Goal: Complete application form

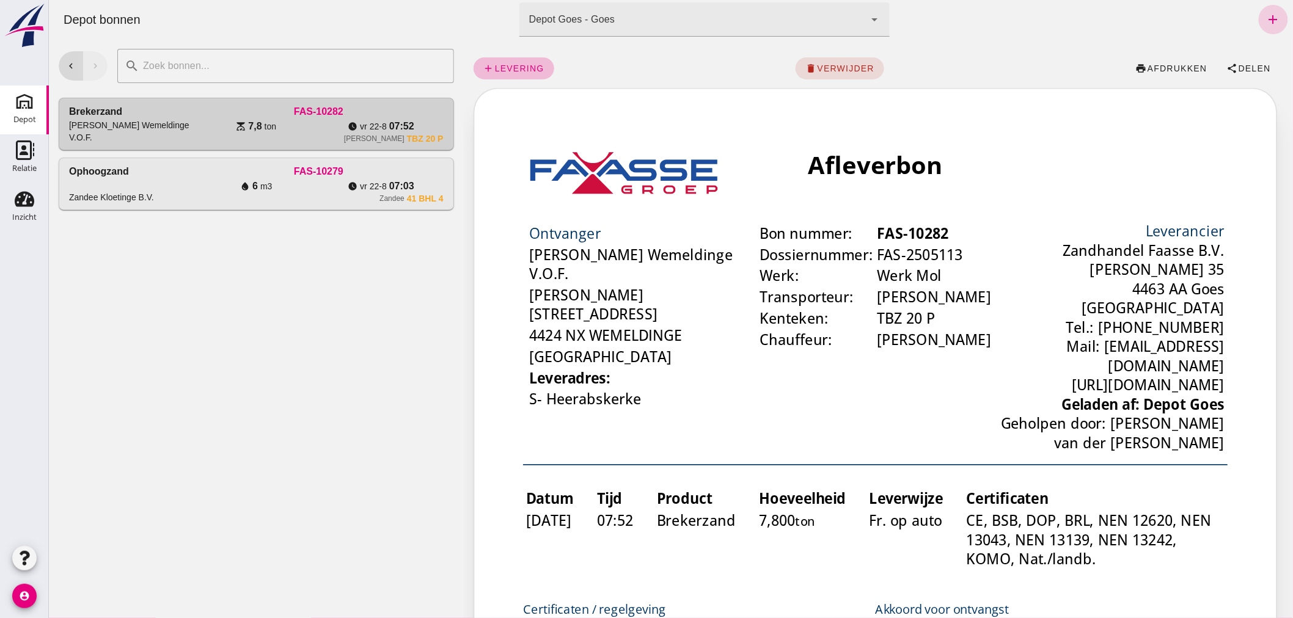
click at [1265, 20] on icon "add" at bounding box center [1272, 19] width 15 height 15
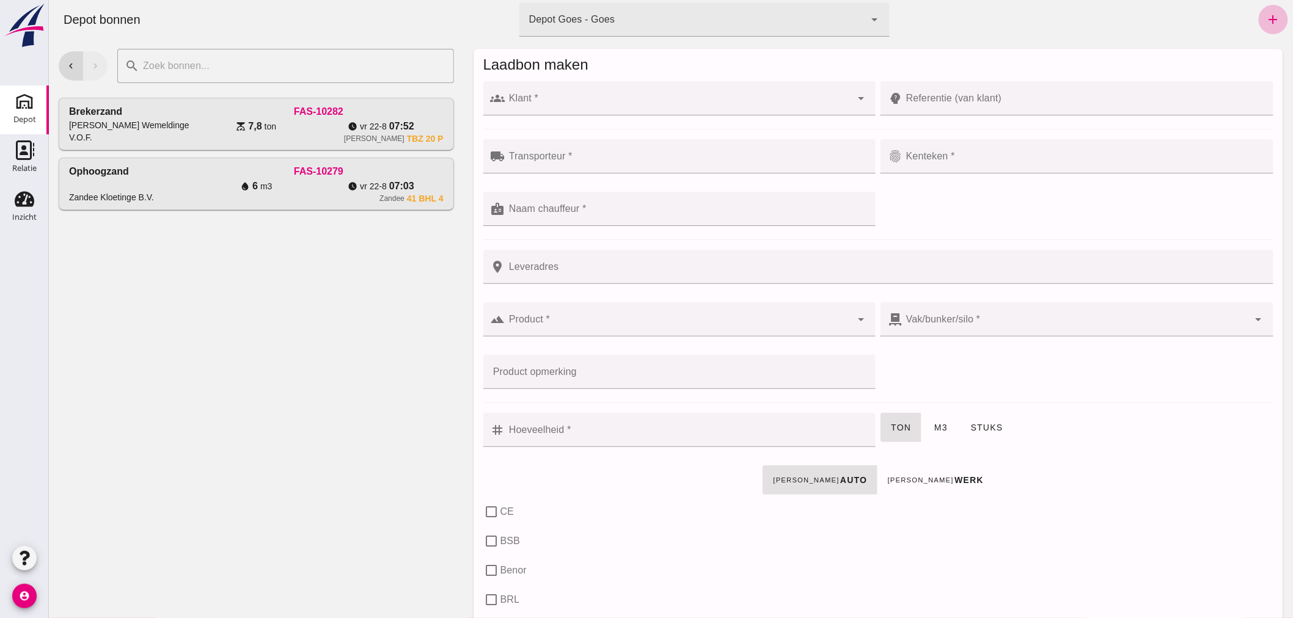
click input "Klant *"
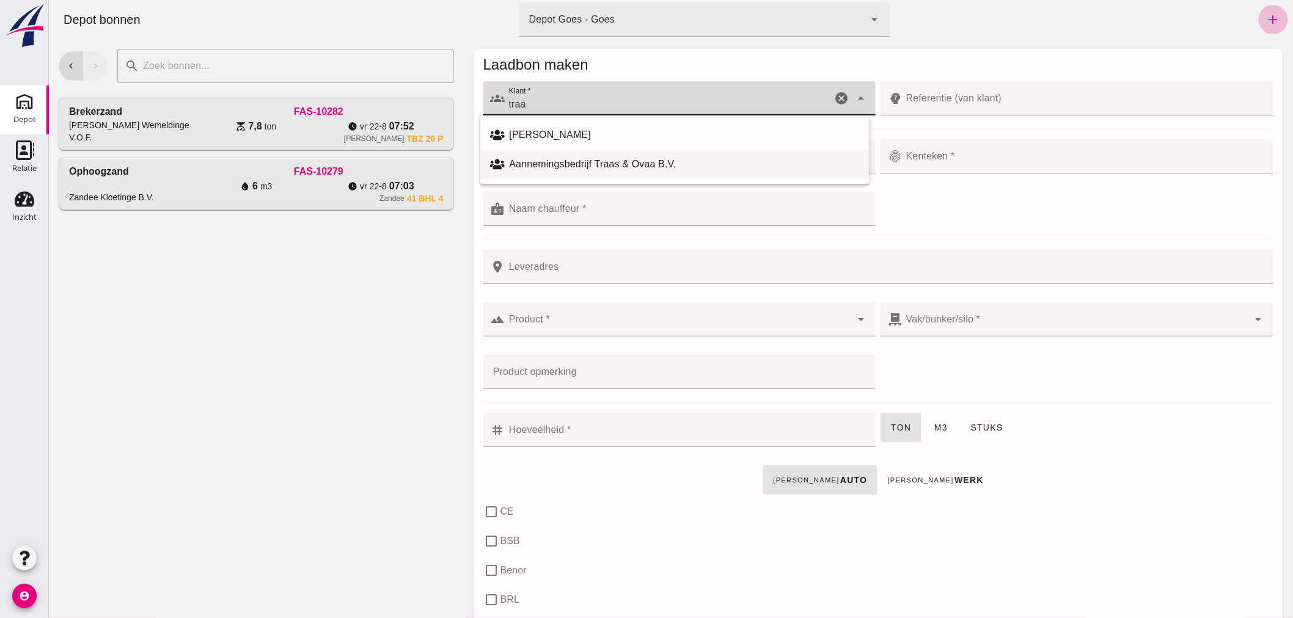
click at [700, 164] on div "Aannemingsbedrijf Traas & Ovaa B.V." at bounding box center [684, 164] width 350 height 15
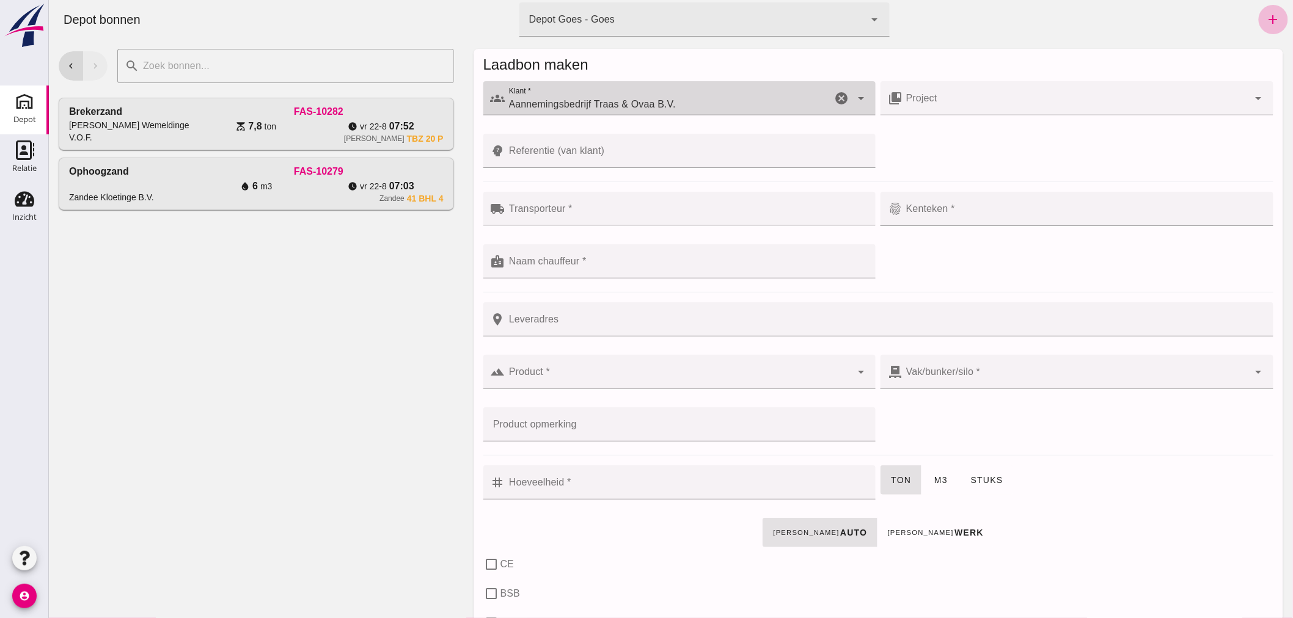
type input "Aannemingsbedrijf Traas & Ovaa B.V."
click div
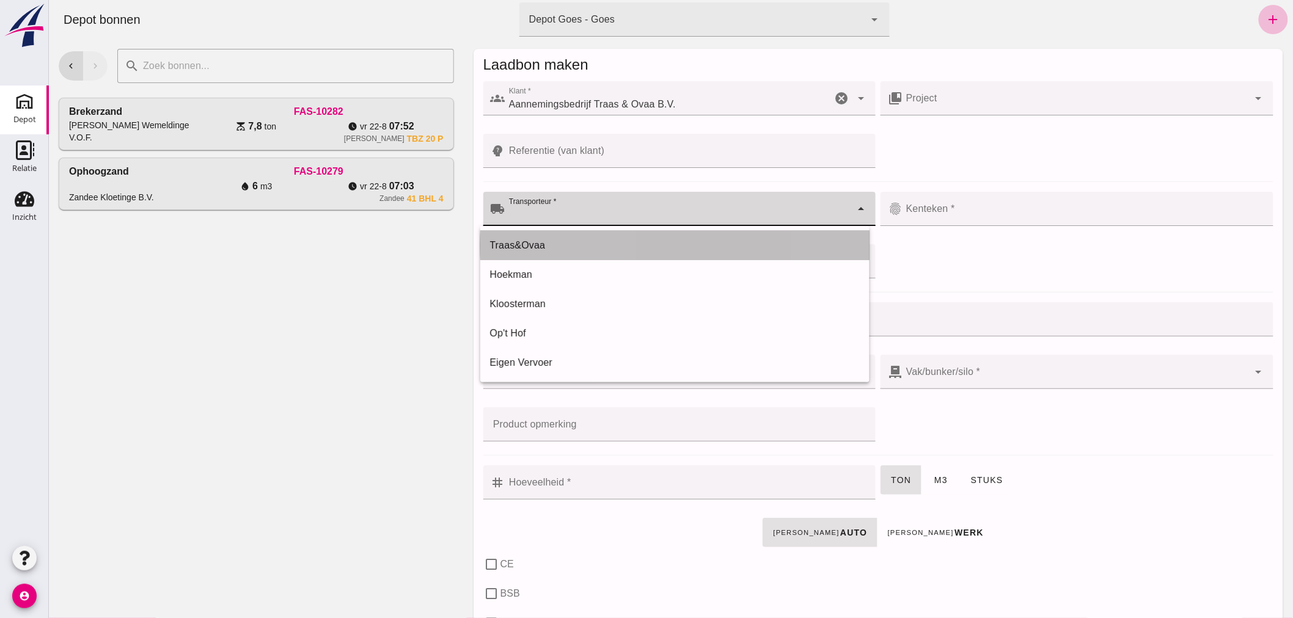
click div "Traas&Ovaa"
type input "Traas&Ovaa"
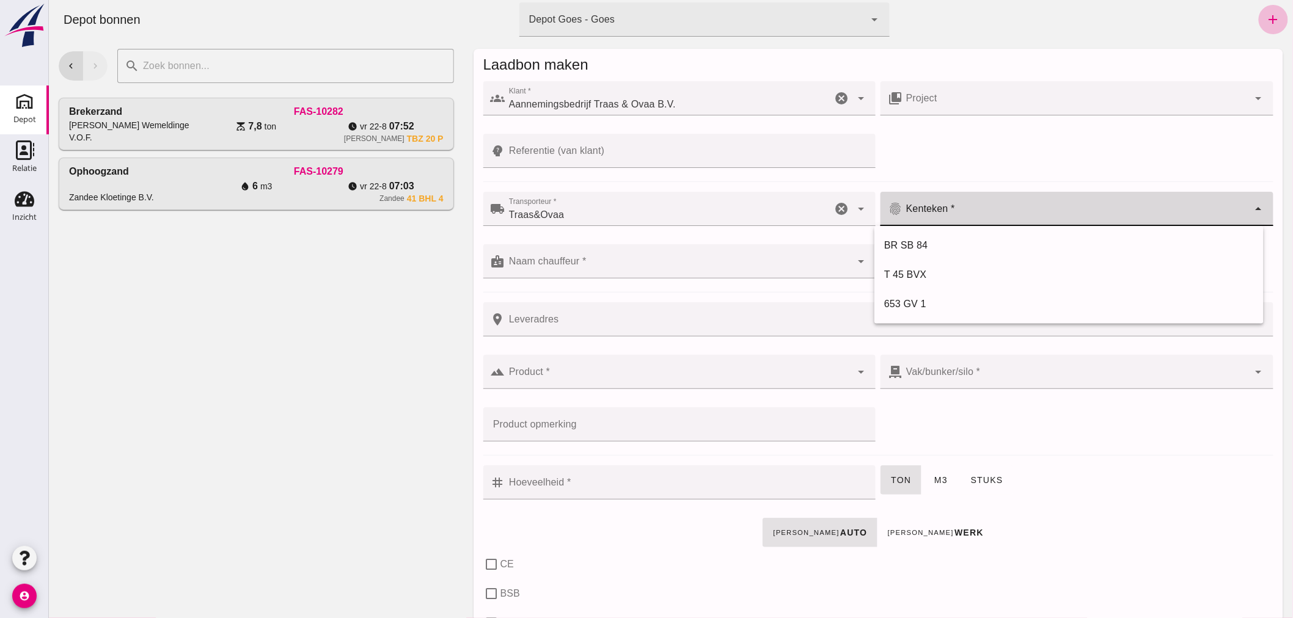
click input "Kenteken *"
type input "V-15-GDT"
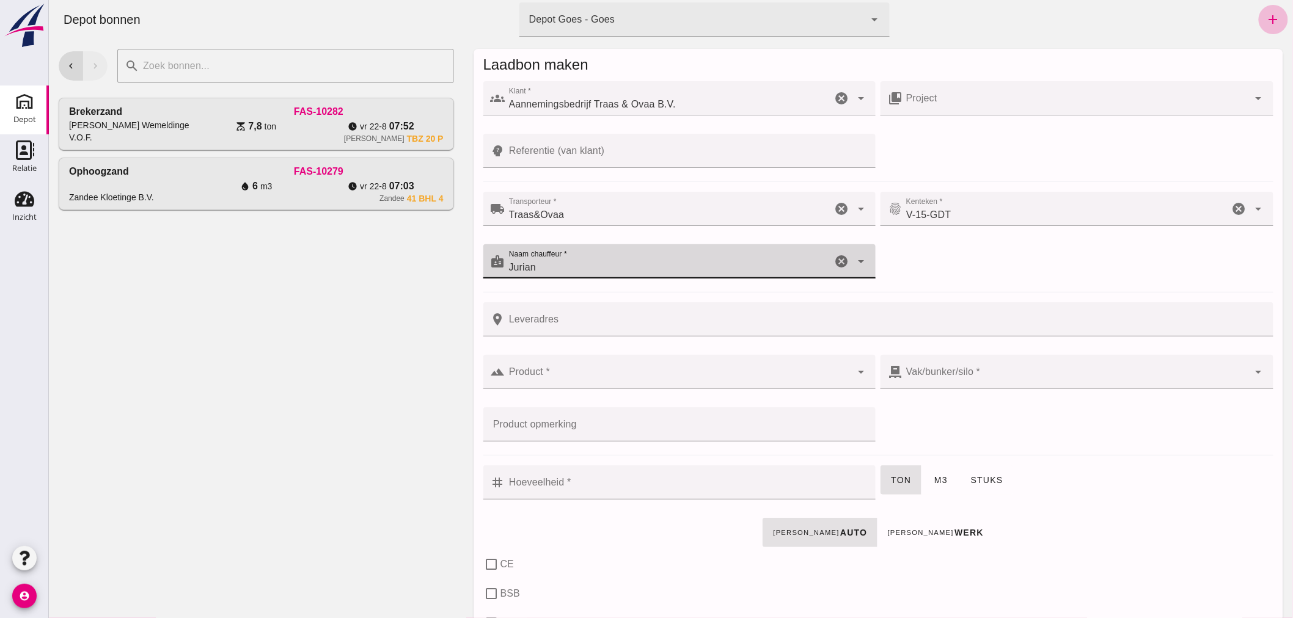
type input "Jurian"
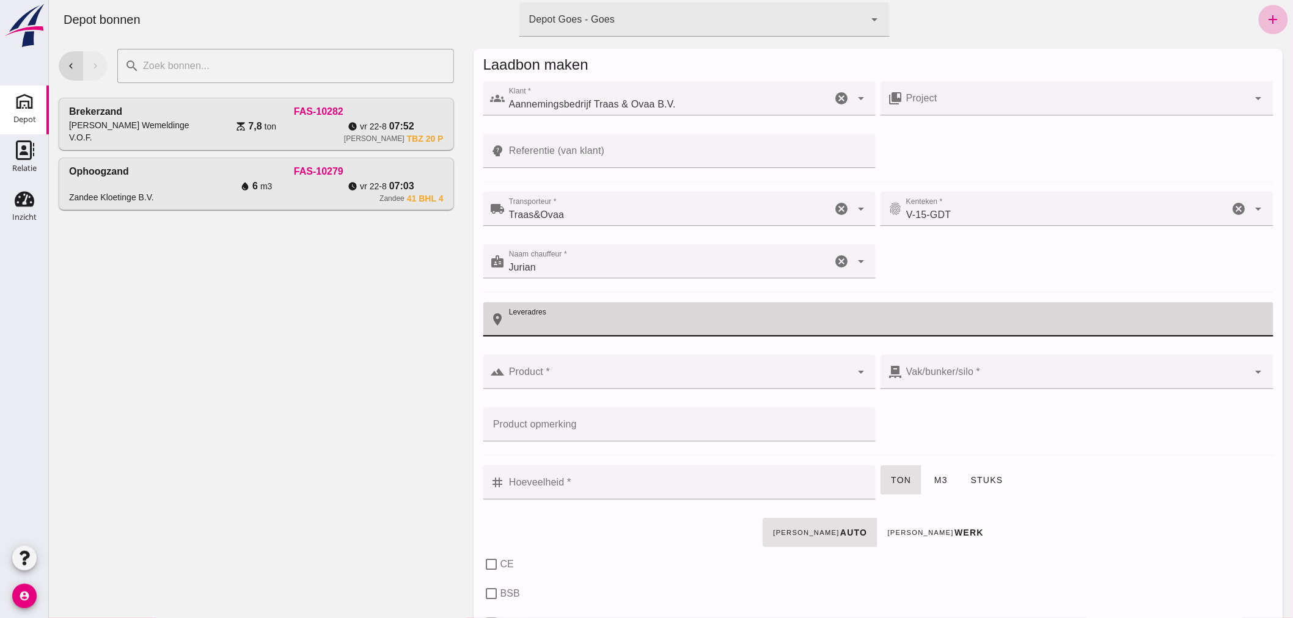
click input "Referentie (van klant)"
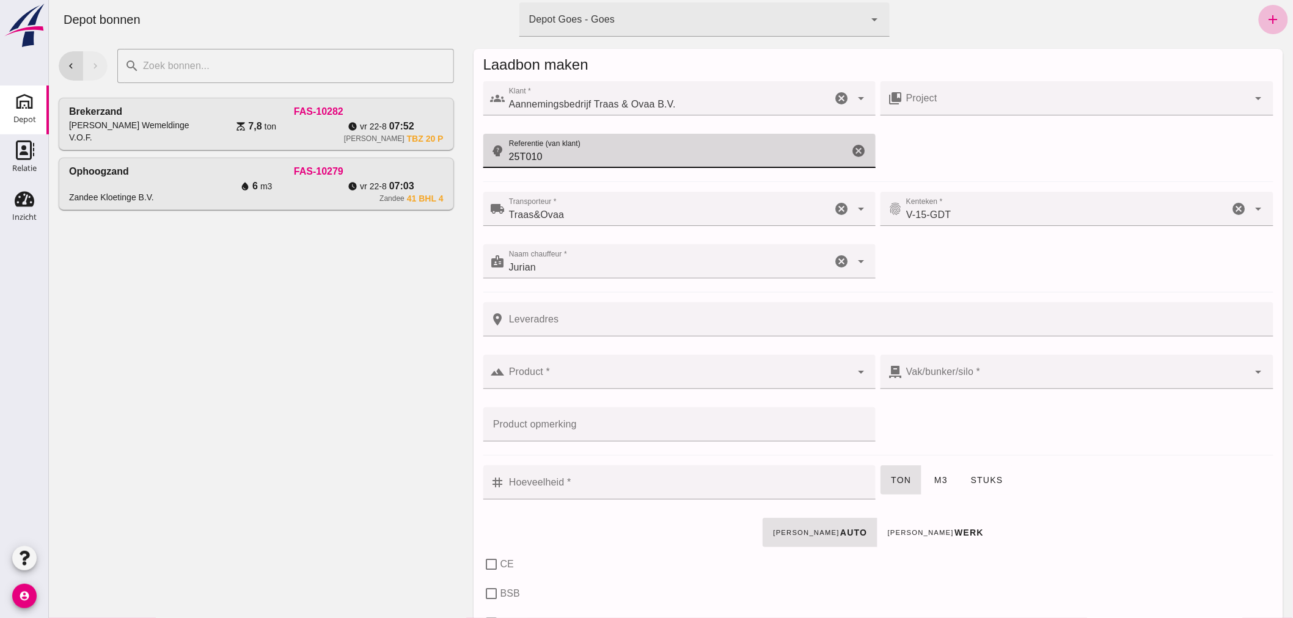
type input "25T010"
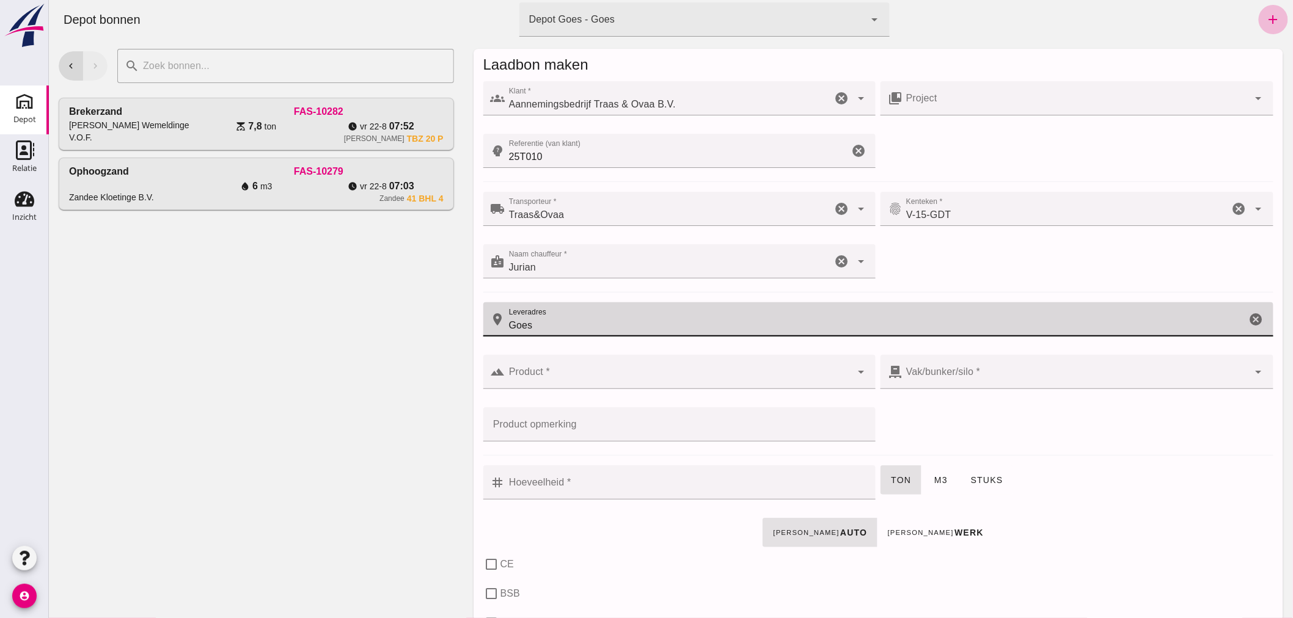
type input "Goes"
click div
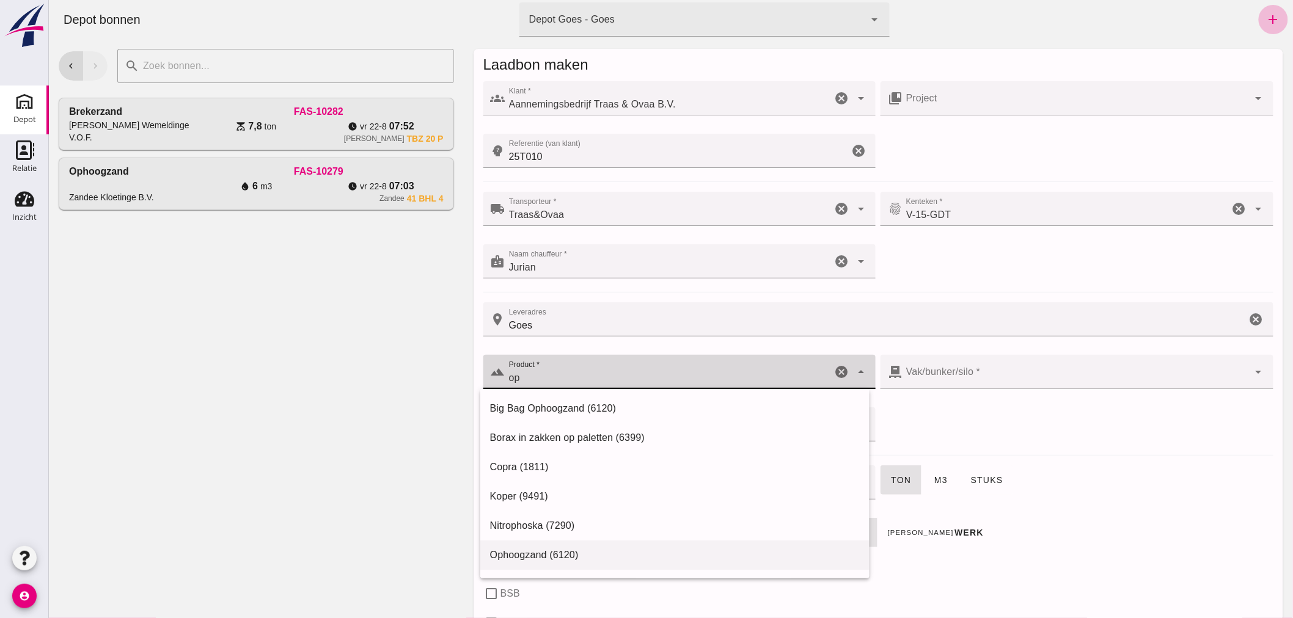
click at [557, 549] on div "Ophoogzand (6120)" at bounding box center [674, 555] width 370 height 15
type input "Ophoogzand (6120)"
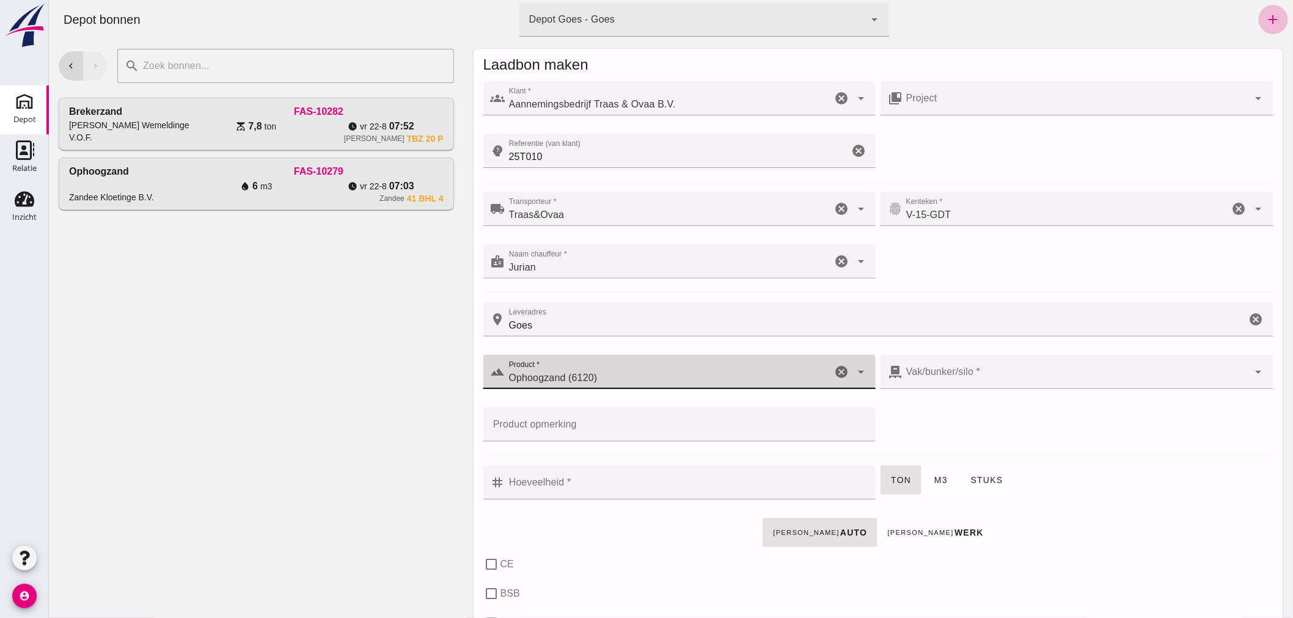
type input "38"
checkbox input "true"
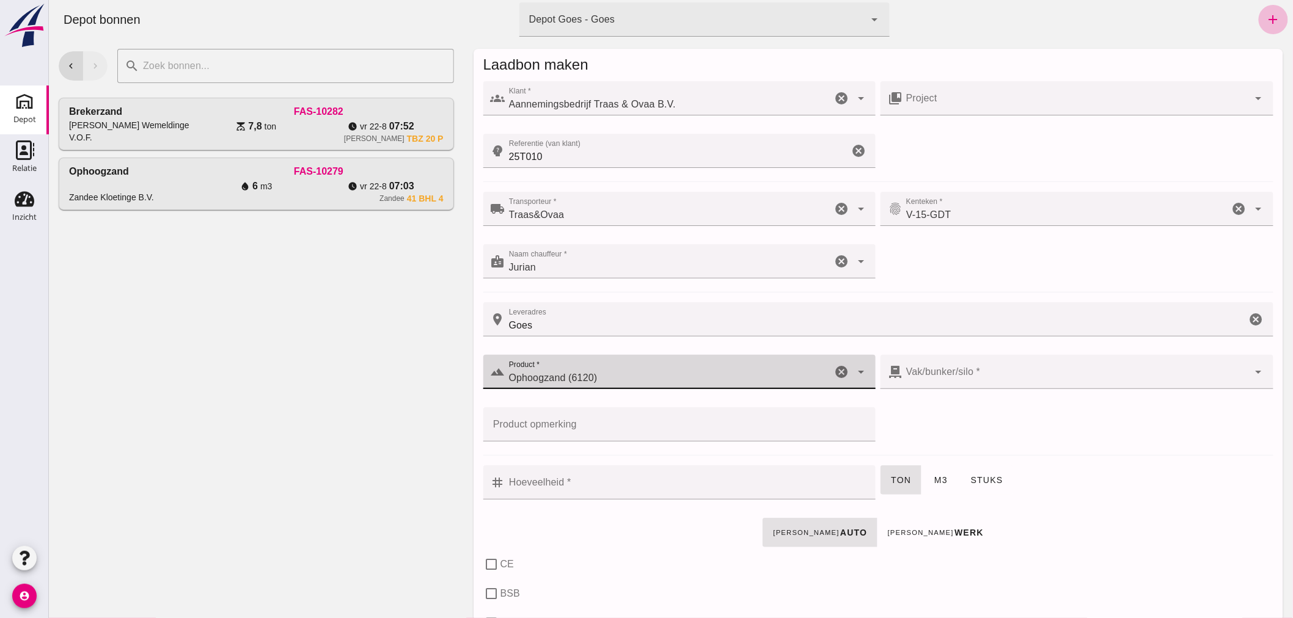
type input "40"
checkbox input "true"
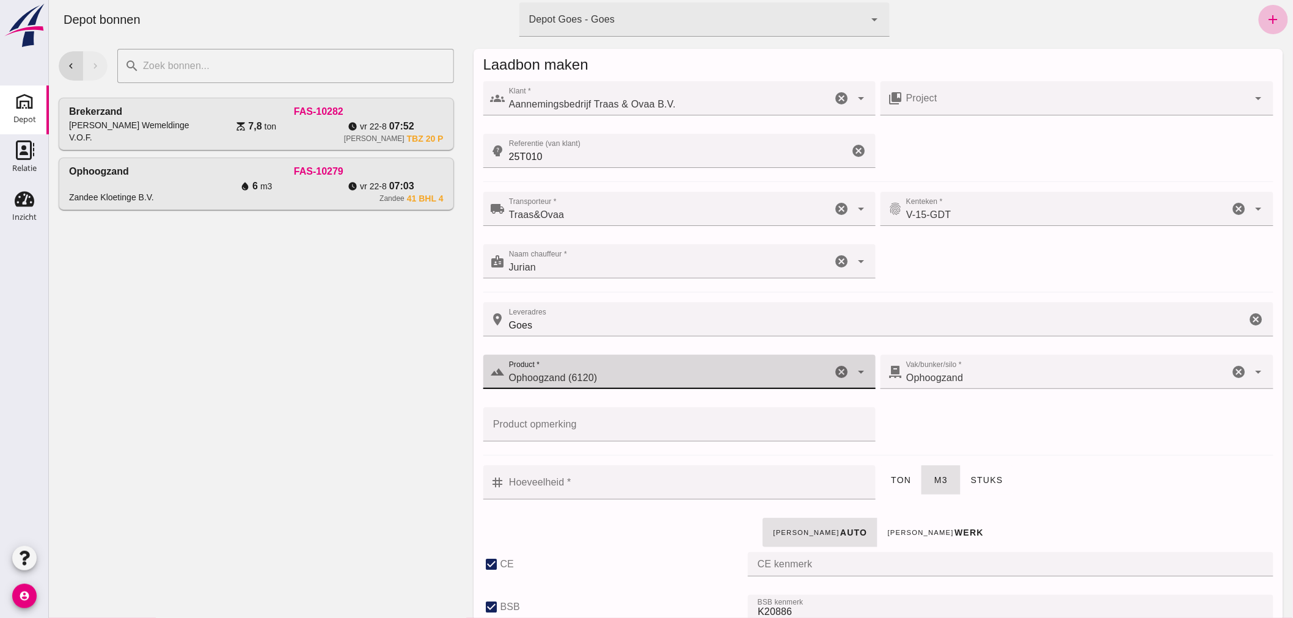
type input "Ophoogzand (6120)"
click input "Hoeveelheid *"
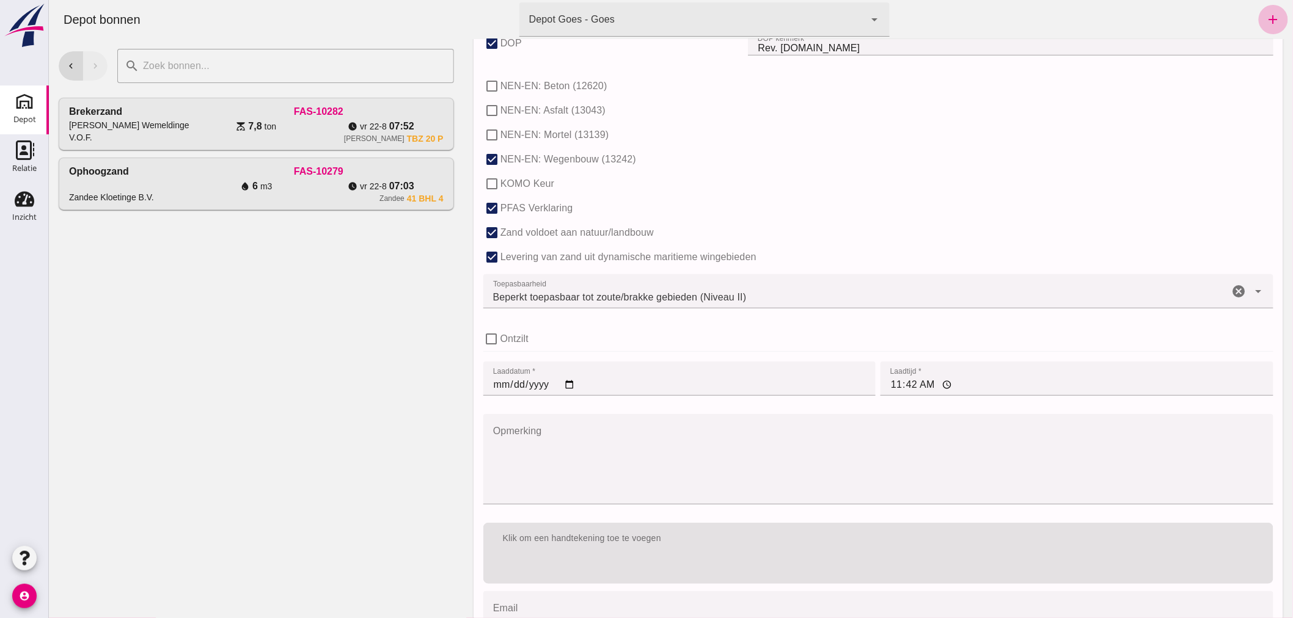
scroll to position [750, 0]
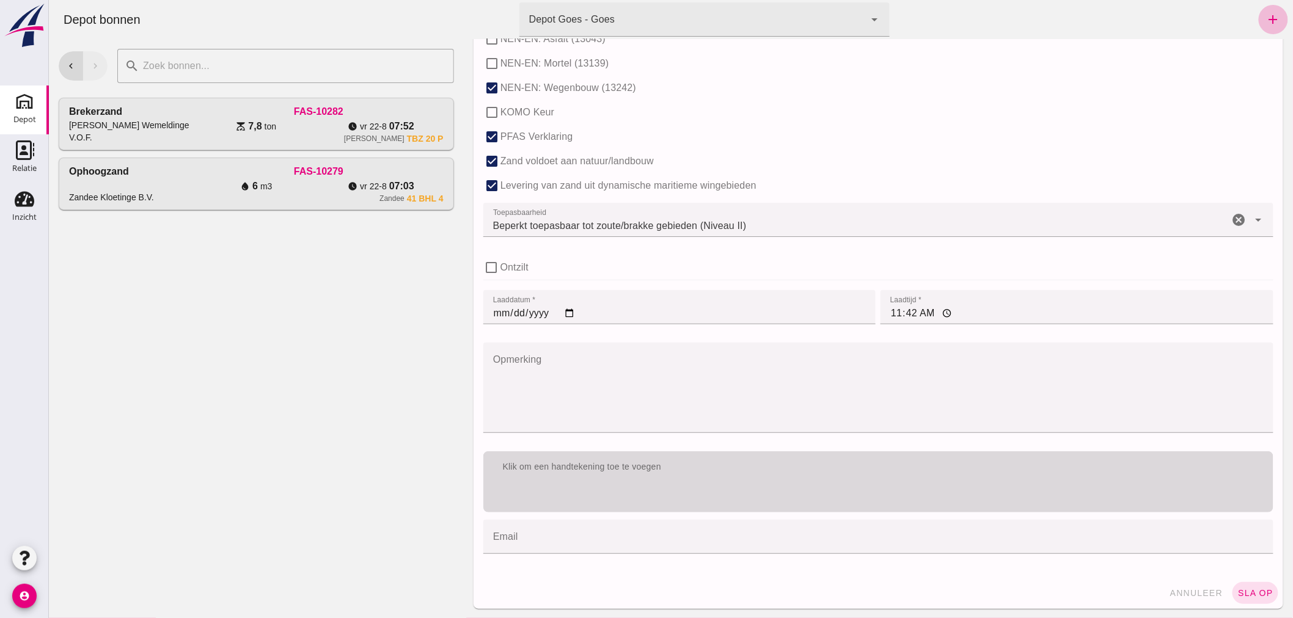
type input "0.5"
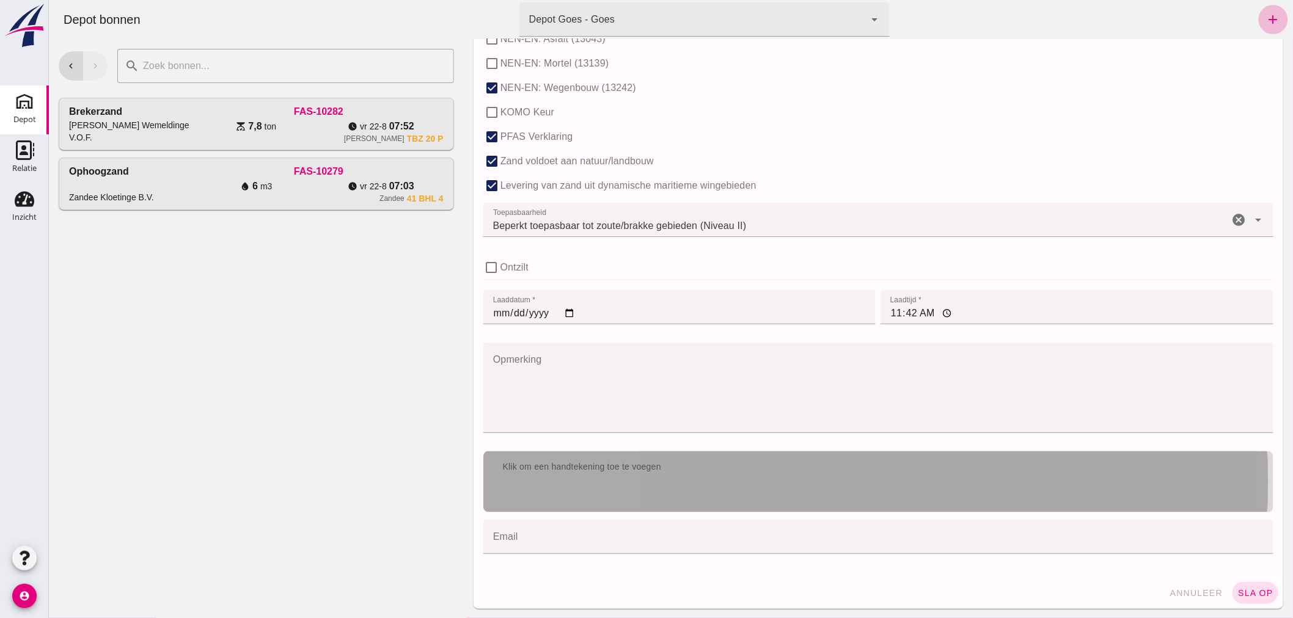
click div "Klik om een handtekening toe te voegen"
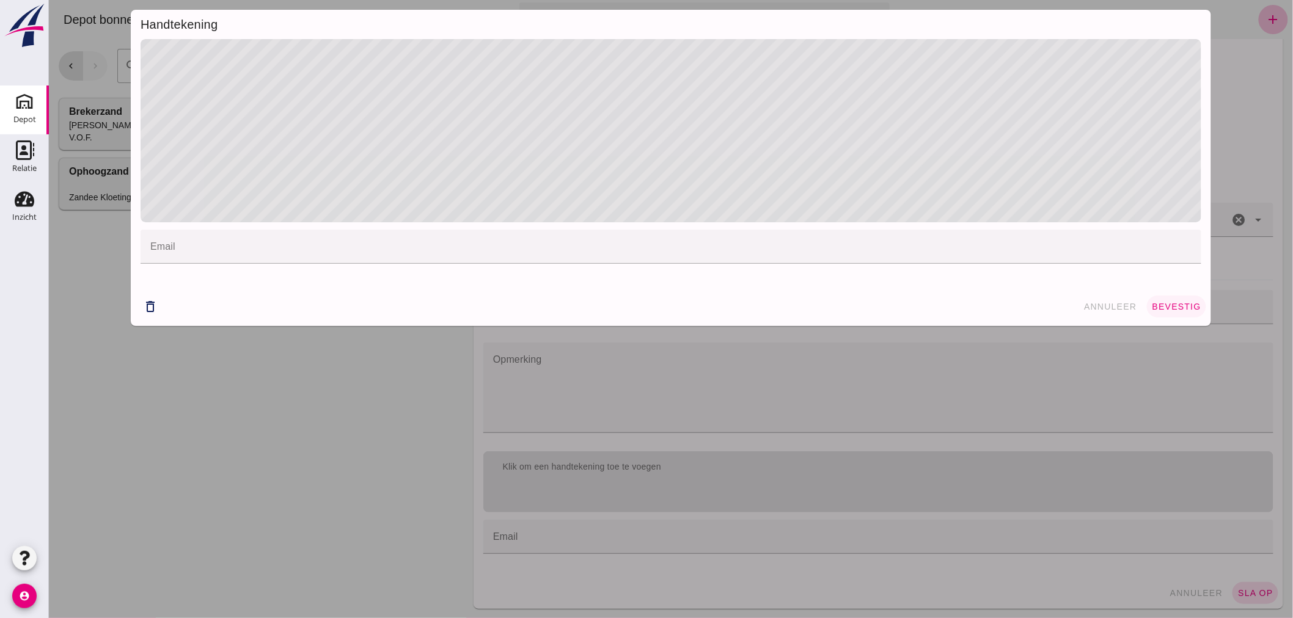
click span "bevestig"
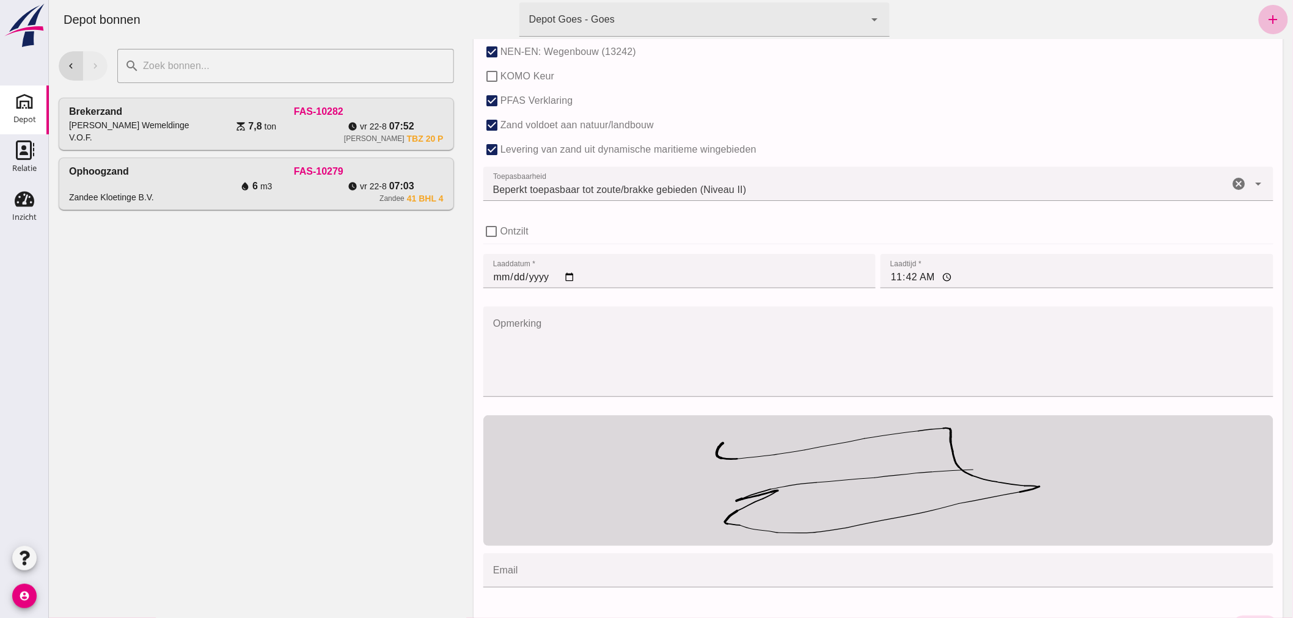
scroll to position [820, 0]
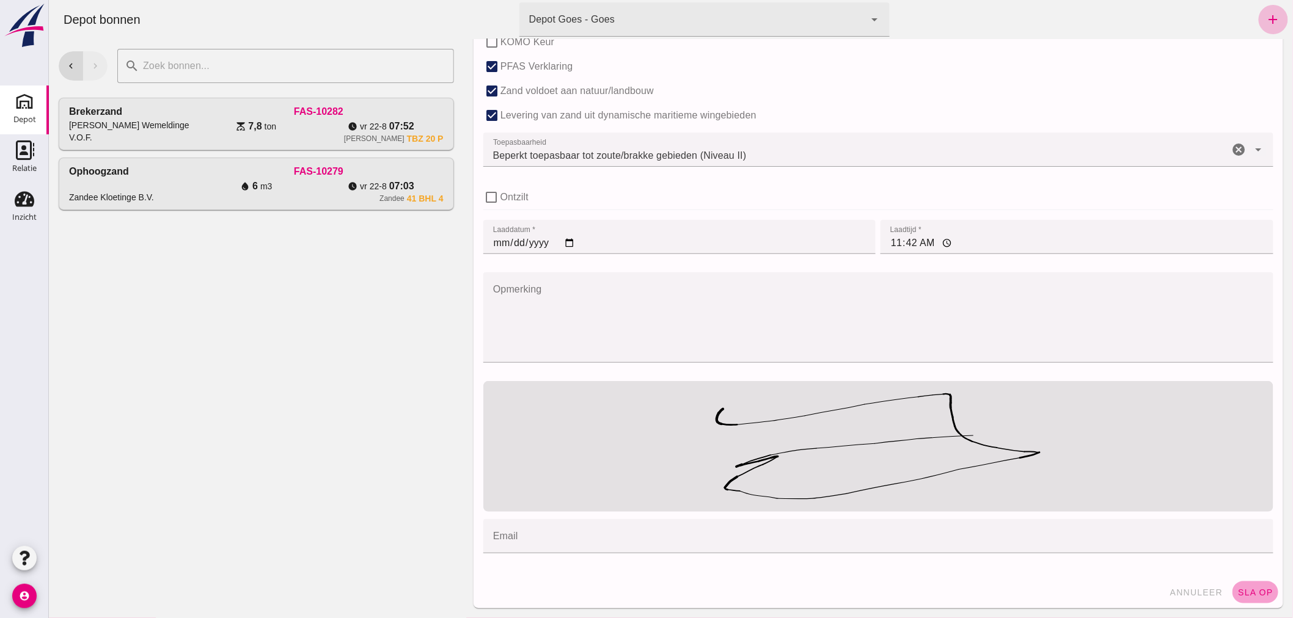
click span "sla op"
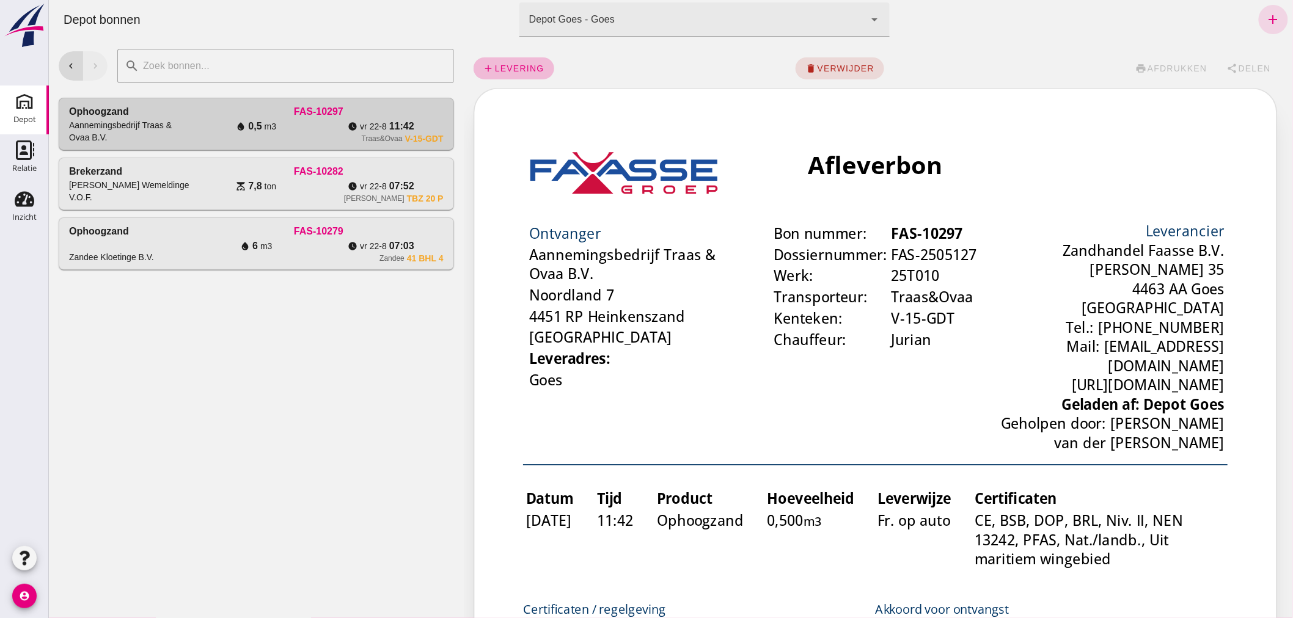
scroll to position [0, 0]
